Goal: Task Accomplishment & Management: Manage account settings

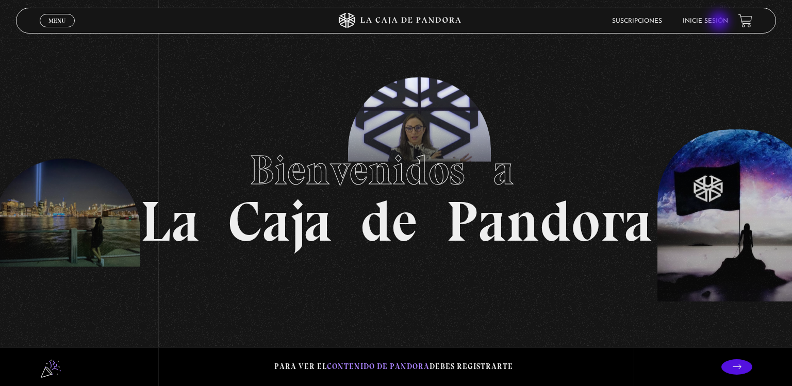
click at [721, 22] on link "Inicie sesión" at bounding box center [705, 21] width 45 height 6
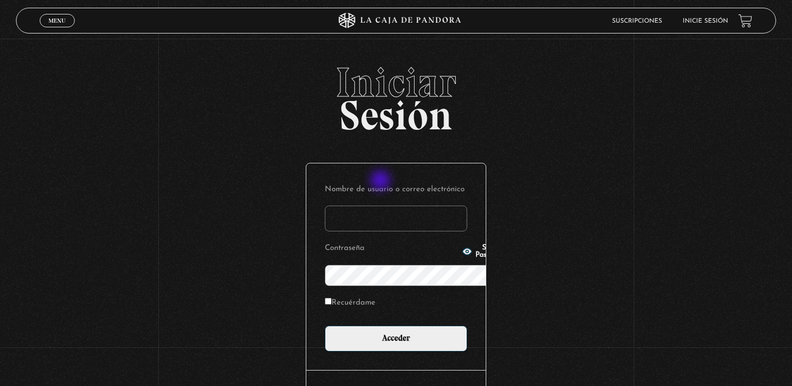
click at [382, 206] on input "Nombre de usuario o correo electrónico" at bounding box center [396, 219] width 142 height 26
click at [382, 206] on input "kqv" at bounding box center [396, 219] width 142 height 26
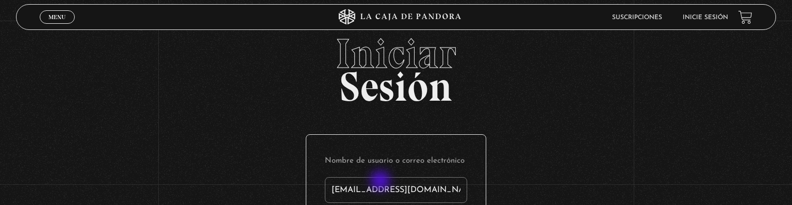
type input "kqv0109@hotmail.com"
